Goal: Task Accomplishment & Management: Manage account settings

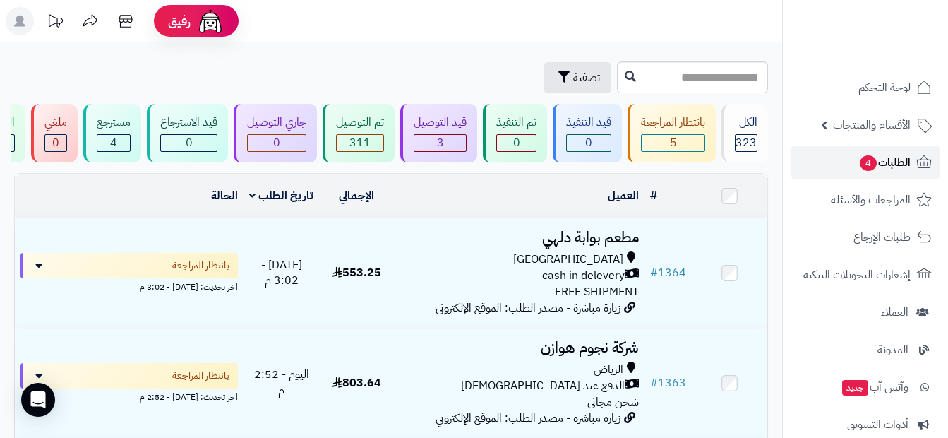
click at [899, 162] on span "الطلبات 4" at bounding box center [885, 163] width 52 height 20
click at [722, 202] on td at bounding box center [730, 195] width 76 height 43
click at [908, 163] on span "الطلبات" at bounding box center [894, 163] width 32 height 20
